Goal: Transaction & Acquisition: Purchase product/service

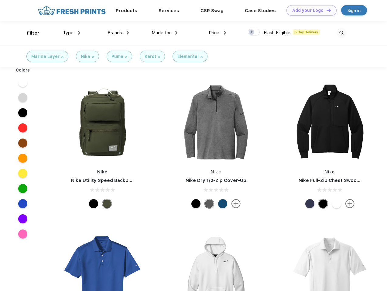
click at [309, 10] on link "Add your Logo Design Tool" at bounding box center [311, 10] width 50 height 11
click at [0, 0] on div "Design Tool" at bounding box center [0, 0] width 0 height 0
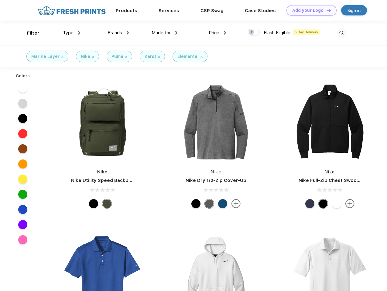
click at [326, 10] on link "Add your Logo Design Tool" at bounding box center [311, 10] width 50 height 11
click at [29, 33] on div "Filter" at bounding box center [33, 33] width 12 height 7
click at [72, 33] on span "Type" at bounding box center [68, 32] width 11 height 5
click at [118, 33] on span "Brands" at bounding box center [114, 32] width 15 height 5
click at [164, 33] on span "Made for" at bounding box center [160, 32] width 19 height 5
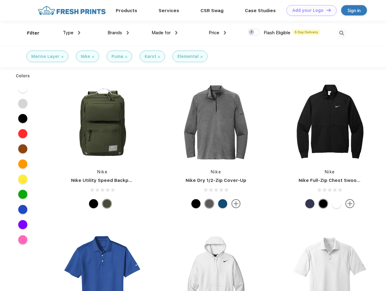
click at [217, 33] on span "Price" at bounding box center [213, 32] width 11 height 5
click at [254, 32] on div at bounding box center [254, 32] width 12 height 7
click at [252, 32] on input "checkbox" at bounding box center [250, 31] width 4 height 4
click at [341, 33] on img at bounding box center [341, 33] width 10 height 10
